Goal: Information Seeking & Learning: Learn about a topic

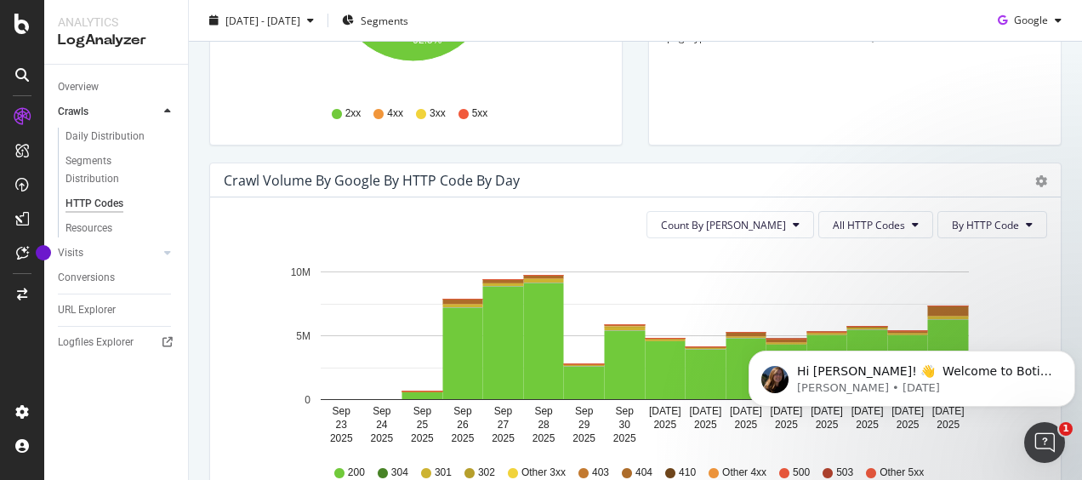
scroll to position [600, 0]
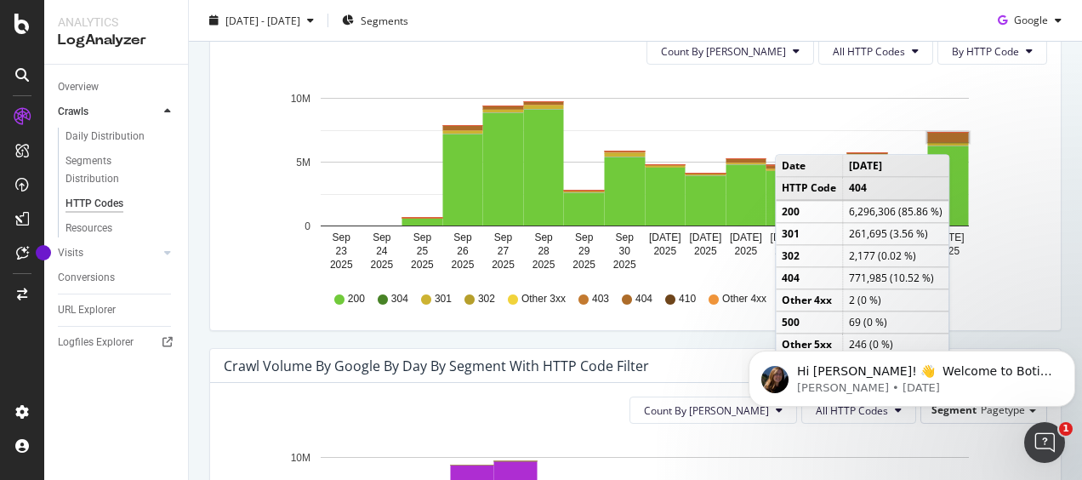
click at [954, 136] on rect "A chart." at bounding box center [948, 137] width 41 height 9
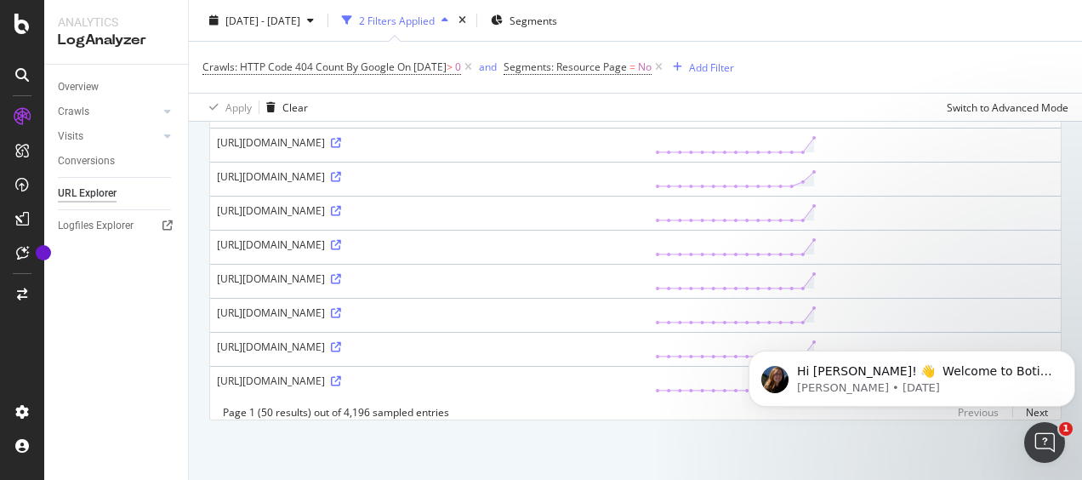
scroll to position [2495, 0]
click at [1076, 357] on button "Dismiss notification" at bounding box center [1070, 356] width 22 height 22
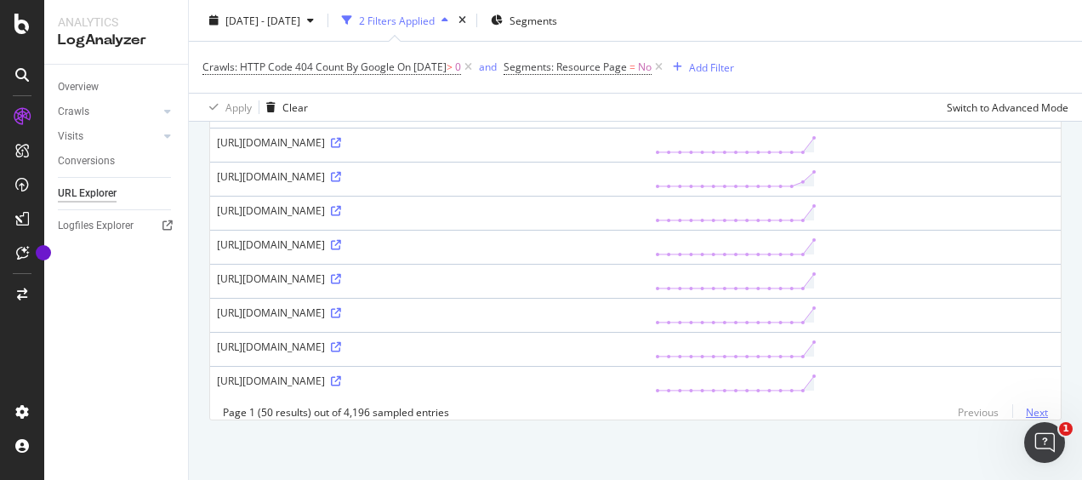
click at [1028, 412] on link "Next" at bounding box center [1031, 412] width 36 height 25
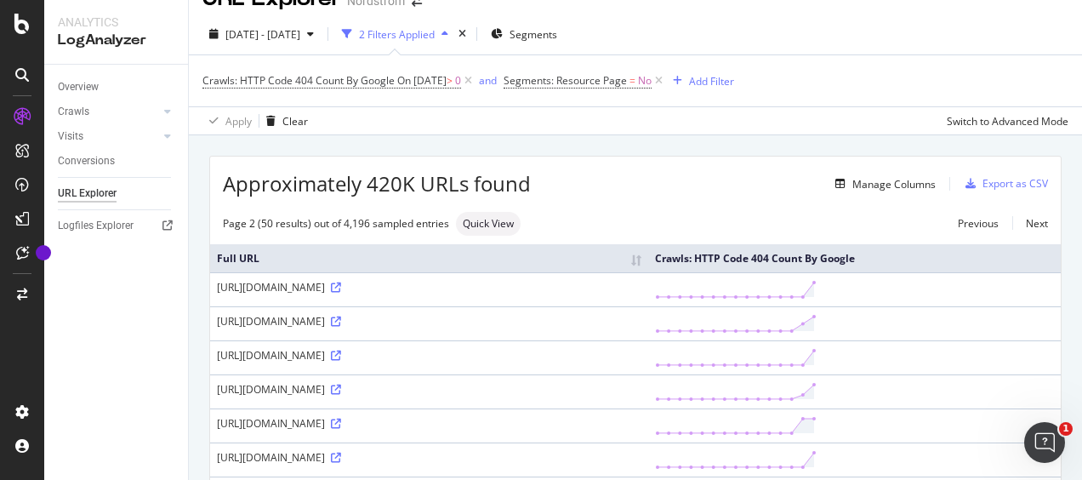
scroll to position [2824, 0]
